Goal: Information Seeking & Learning: Check status

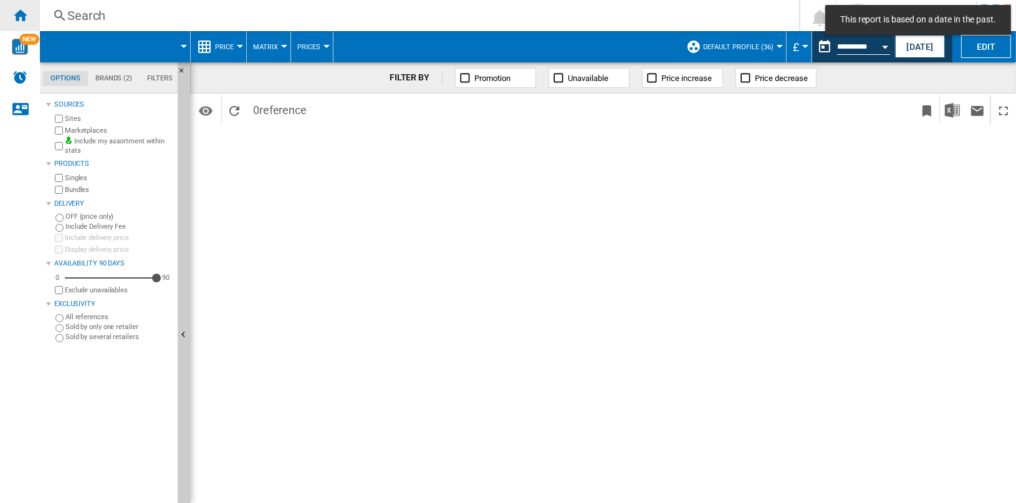
click at [21, 15] on ng-md-icon "Home" at bounding box center [19, 14] width 15 height 15
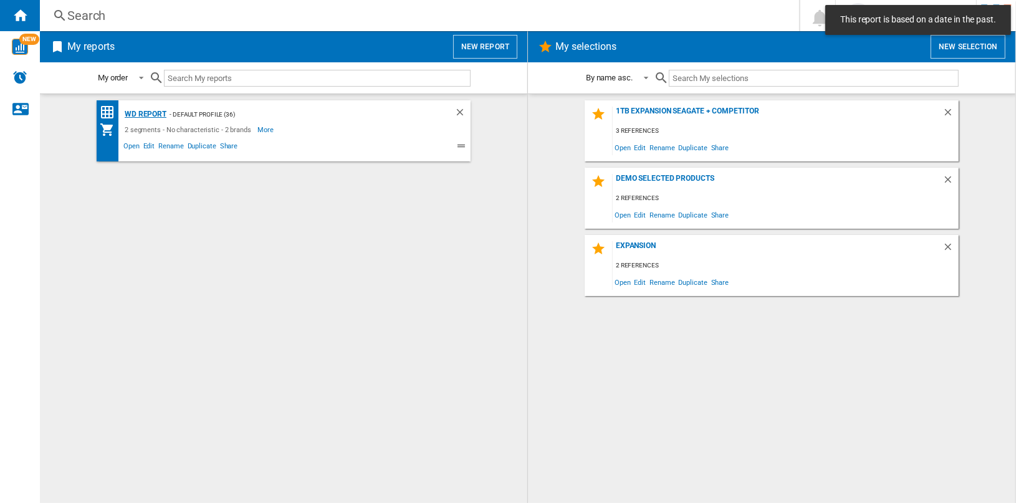
click at [156, 118] on div "WD report" at bounding box center [144, 115] width 45 height 16
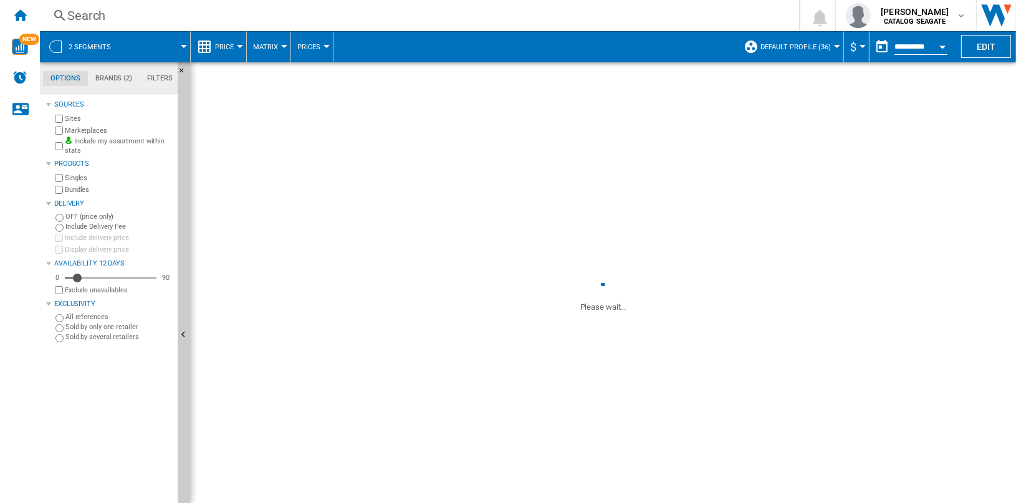
click at [236, 47] on button "Price" at bounding box center [227, 46] width 25 height 31
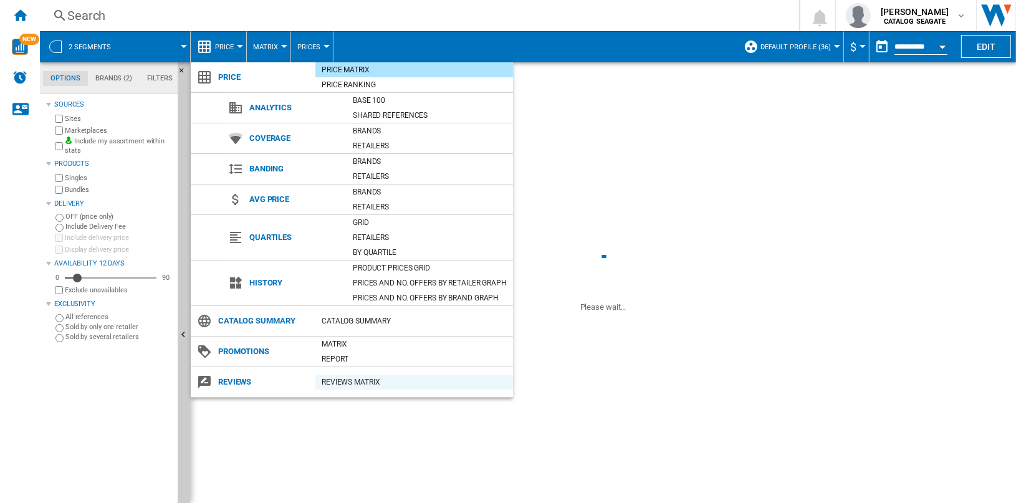
click at [398, 377] on div "REVIEWS Matrix" at bounding box center [414, 382] width 198 height 12
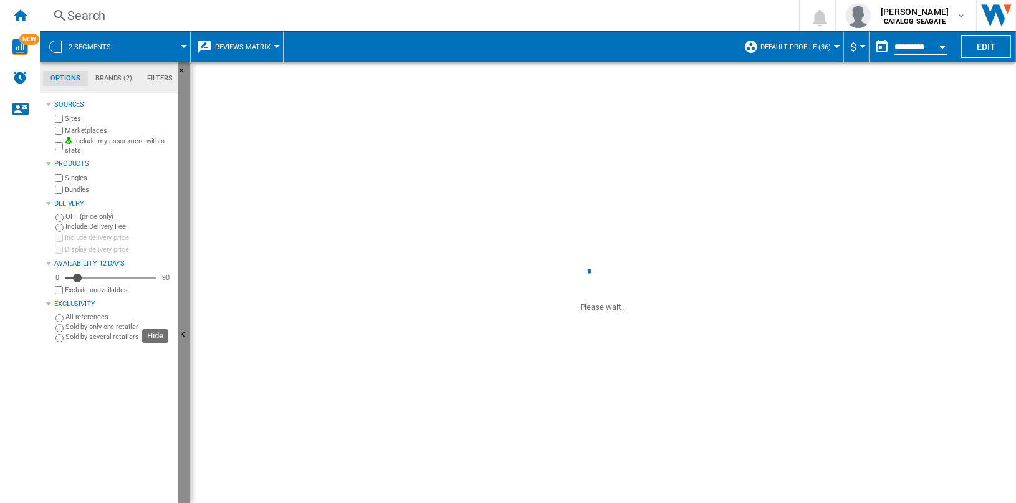
click at [189, 250] on button "Hide" at bounding box center [184, 335] width 12 height 547
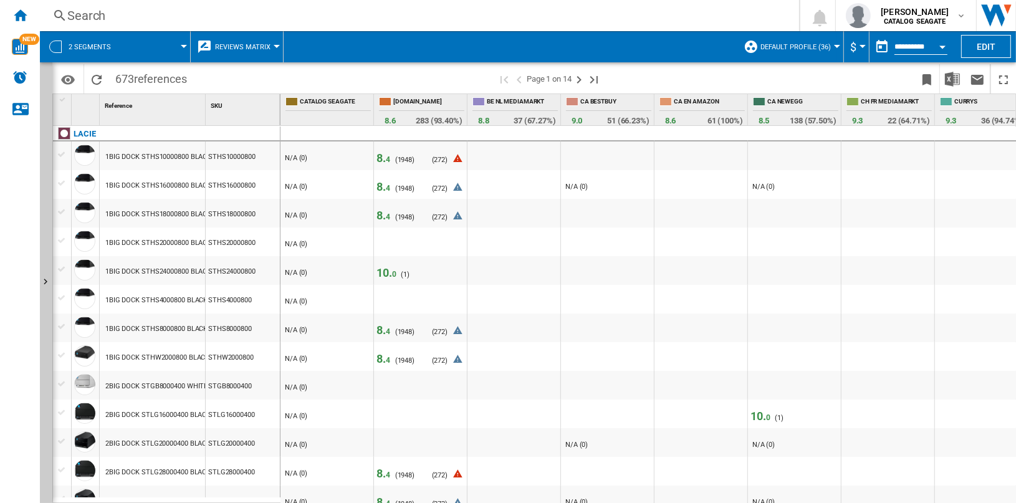
click at [387, 158] on span "4" at bounding box center [388, 159] width 4 height 9
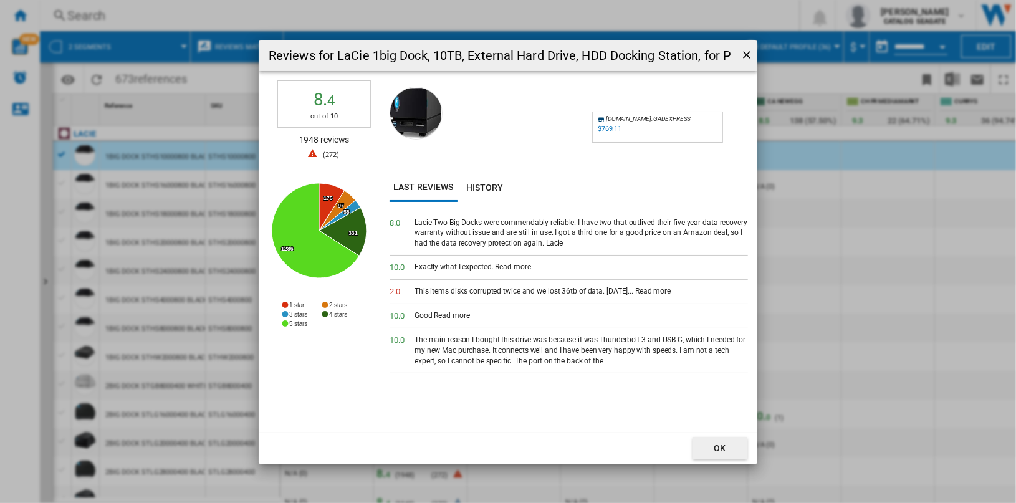
click at [749, 54] on ng-md-icon "getI18NText('BUTTONS.CLOSE_DIALOG')" at bounding box center [748, 56] width 15 height 15
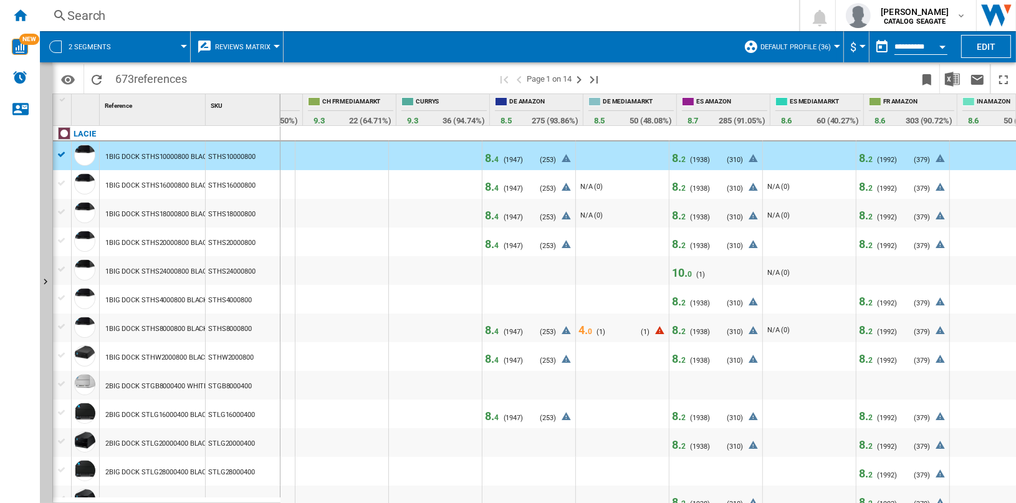
scroll to position [0, 546]
click at [678, 161] on span "8. 2" at bounding box center [679, 158] width 14 height 13
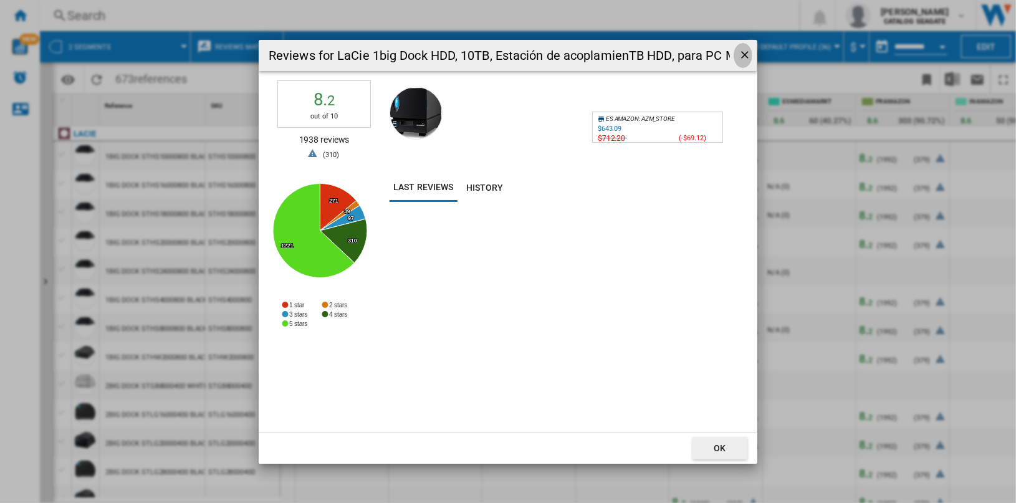
click at [744, 55] on ng-md-icon "getI18NText('BUTTONS.CLOSE_DIALOG')" at bounding box center [746, 56] width 15 height 15
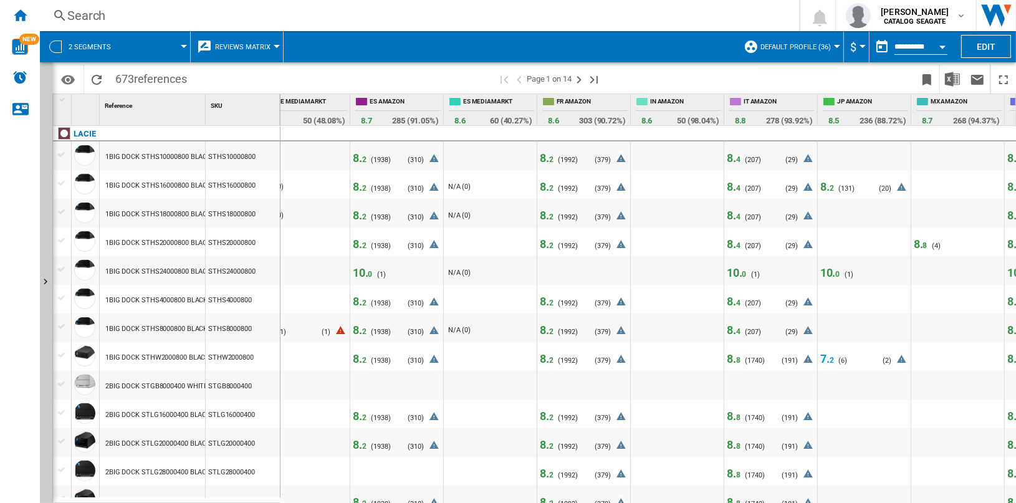
scroll to position [0, 875]
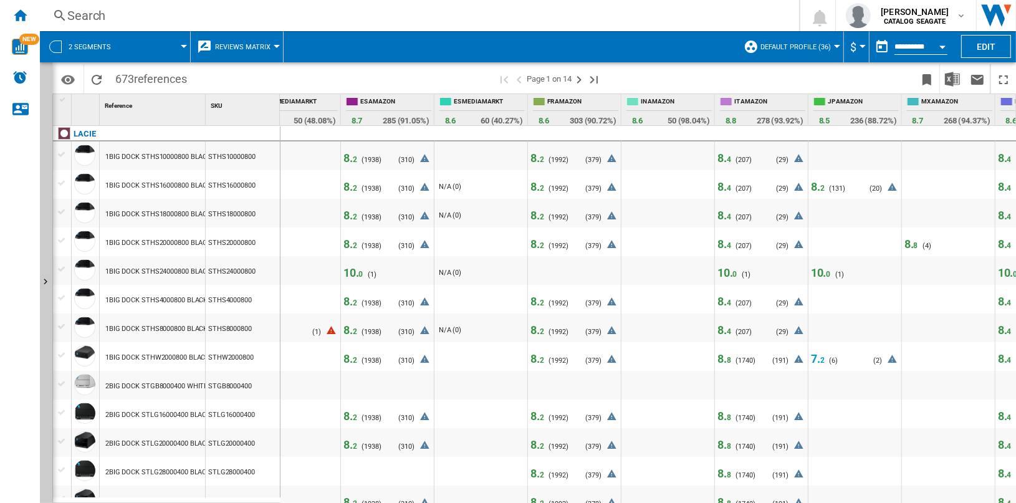
click at [819, 269] on span "10. 0" at bounding box center [821, 272] width 20 height 13
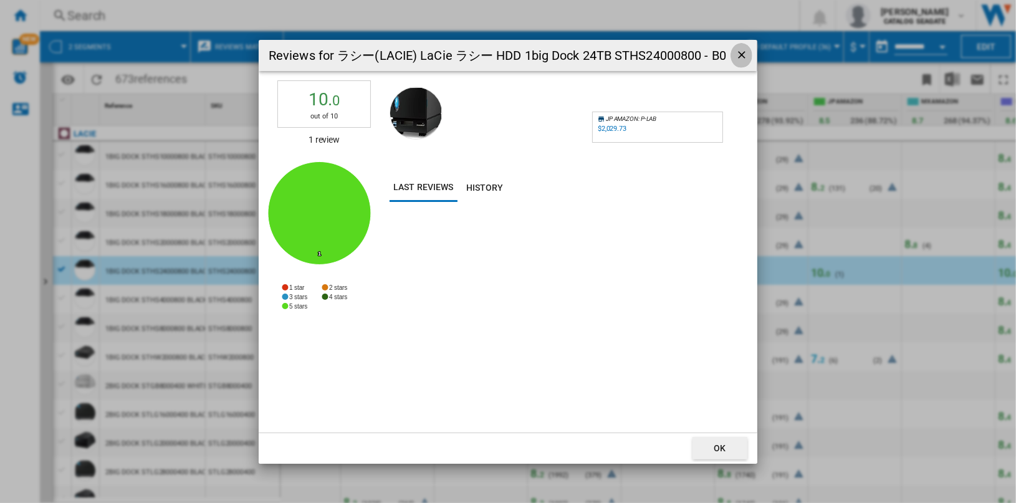
click at [743, 52] on ng-md-icon "getI18NText('BUTTONS.CLOSE_DIALOG')" at bounding box center [743, 56] width 15 height 15
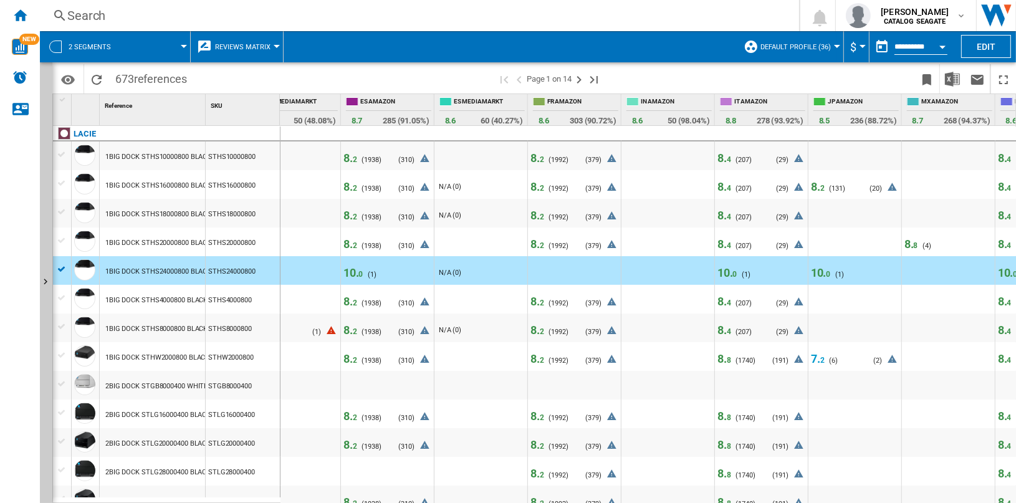
click at [820, 359] on span "2" at bounding box center [822, 360] width 4 height 9
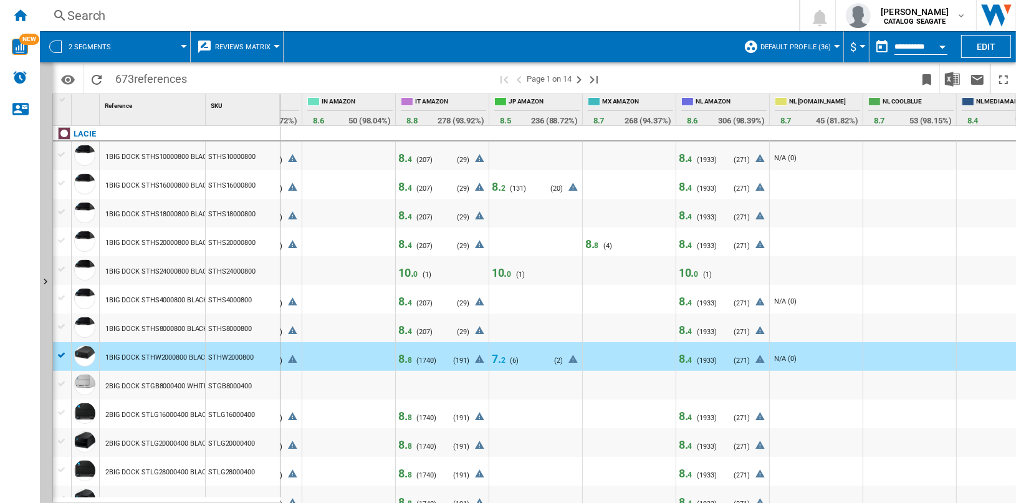
scroll to position [0, 0]
